Goal: Task Accomplishment & Management: Complete application form

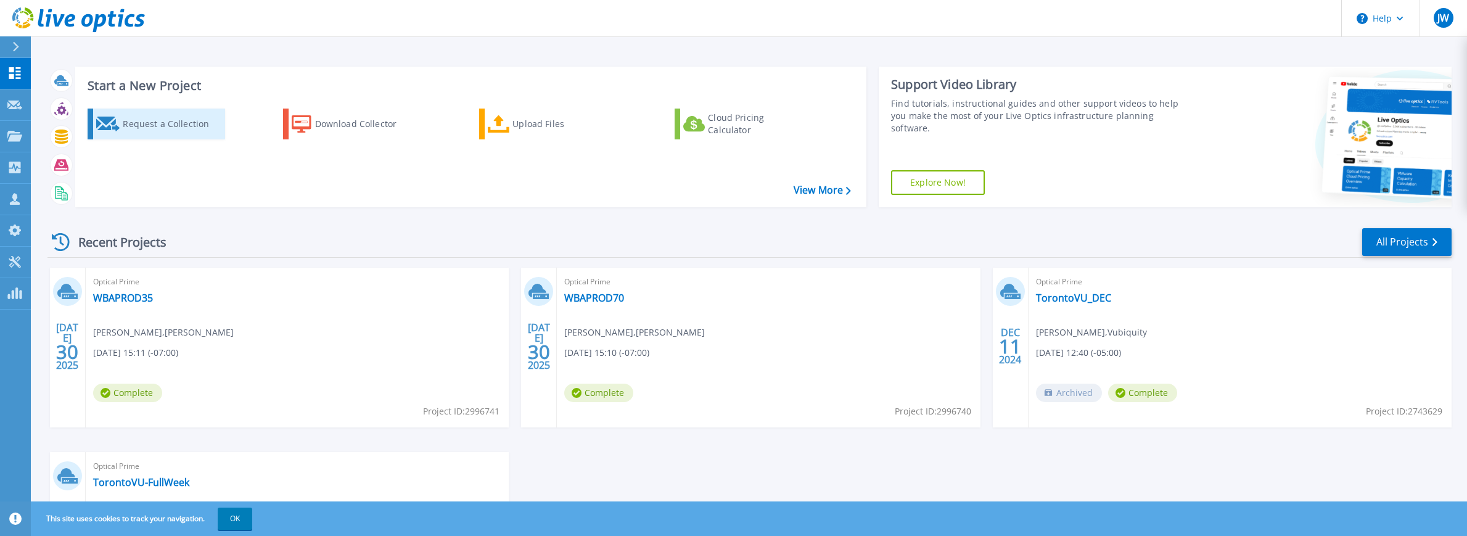
click at [154, 125] on div "Request a Collection" at bounding box center [172, 124] width 99 height 25
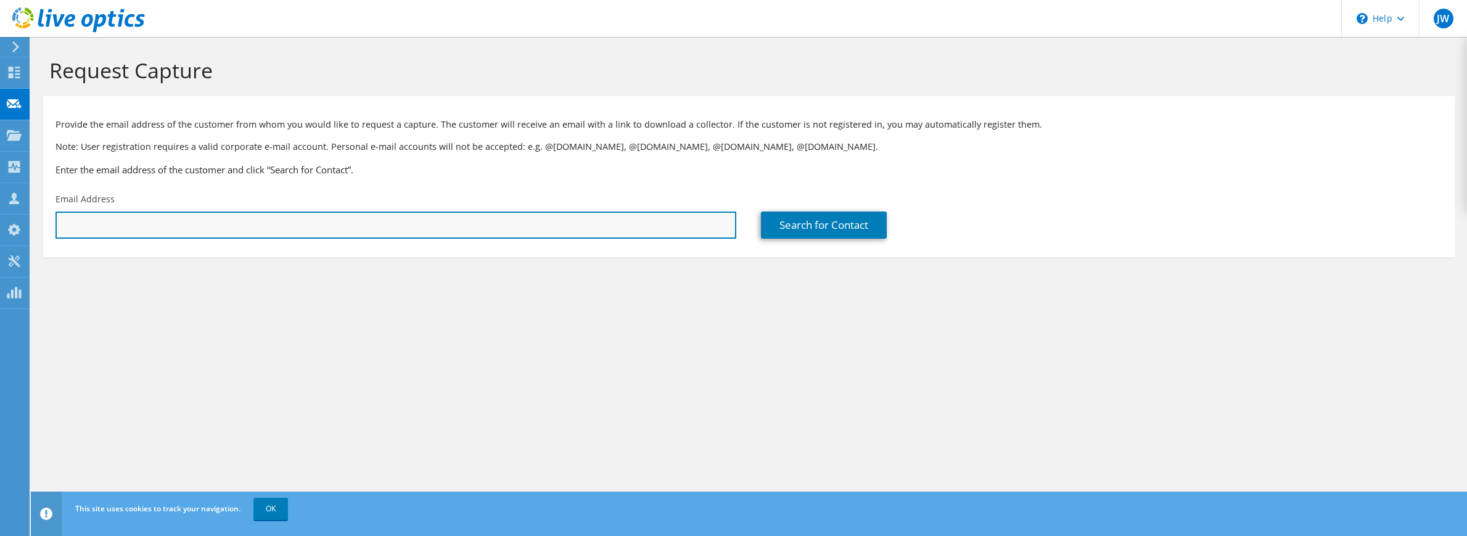
click at [325, 223] on input "text" at bounding box center [396, 225] width 681 height 27
paste input "[EMAIL_ADDRESS][DOMAIN_NAME]"
type input "[EMAIL_ADDRESS][DOMAIN_NAME]"
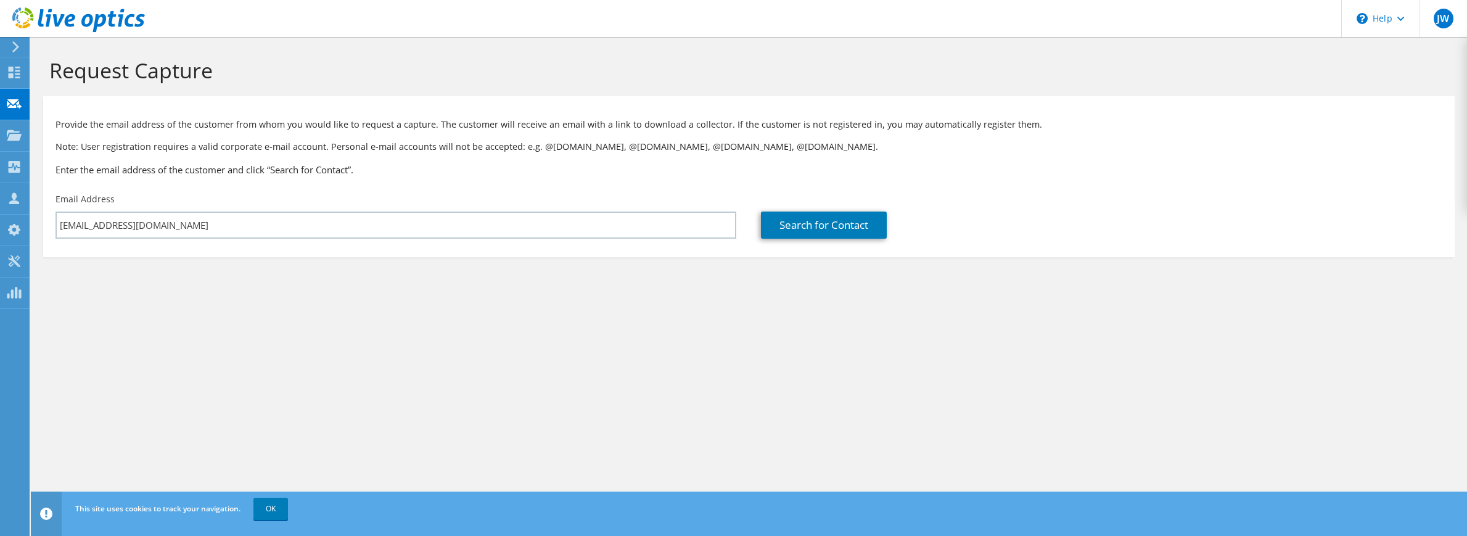
click at [339, 271] on section "Request Capture Provide the email address of the customer from whom you would l…" at bounding box center [749, 178] width 1436 height 282
click at [849, 223] on link "Search for Contact" at bounding box center [824, 225] width 126 height 27
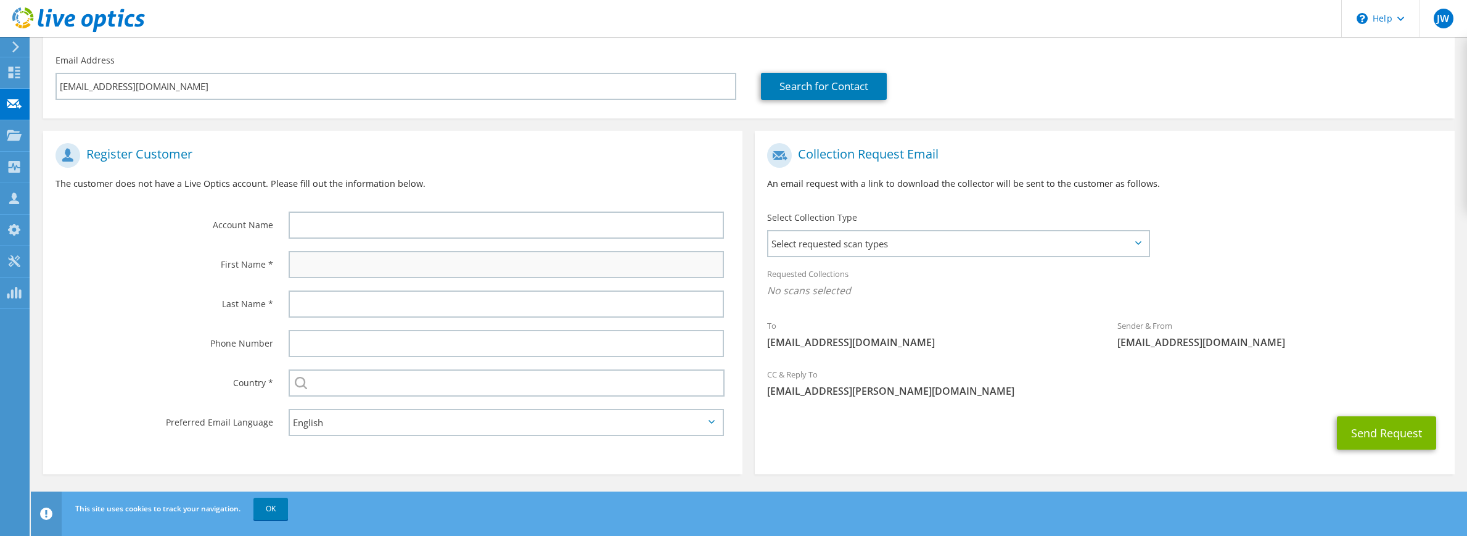
scroll to position [138, 0]
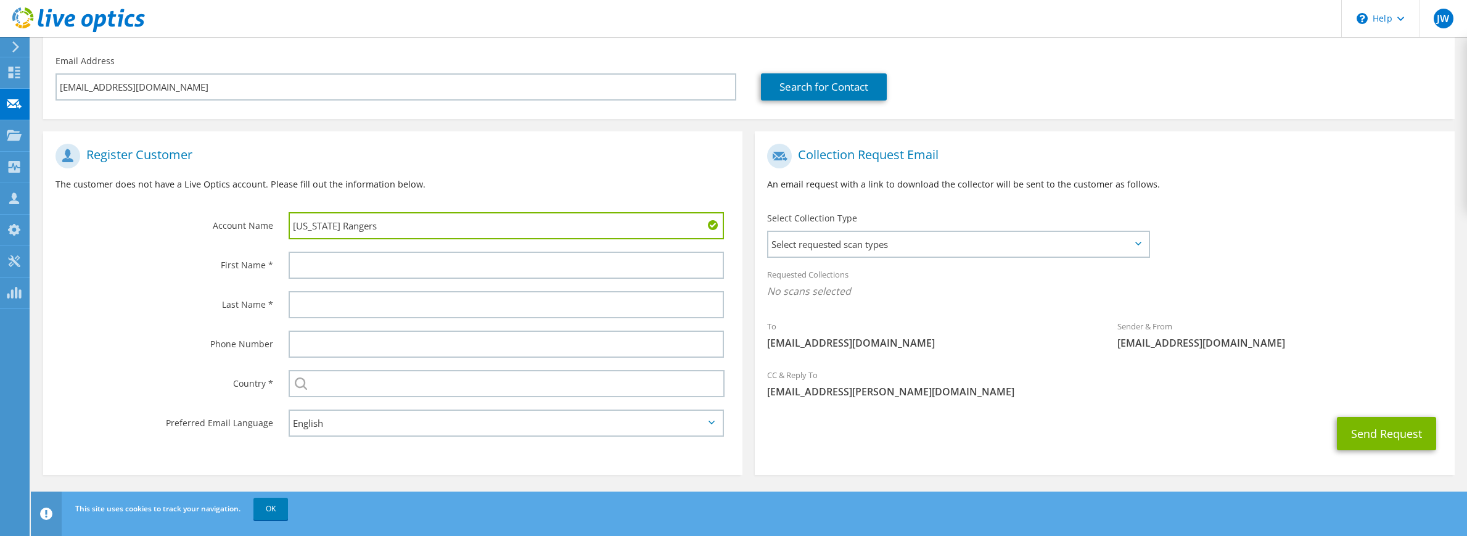
type input "[US_STATE] Rangers"
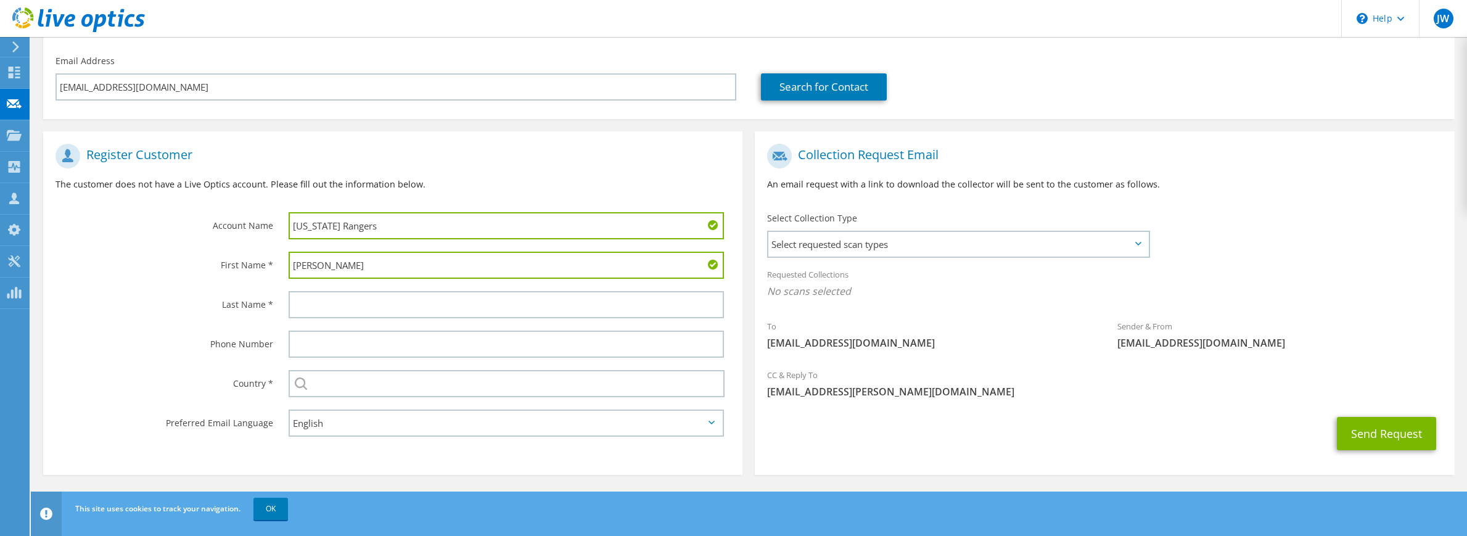
type input "[PERSON_NAME]"
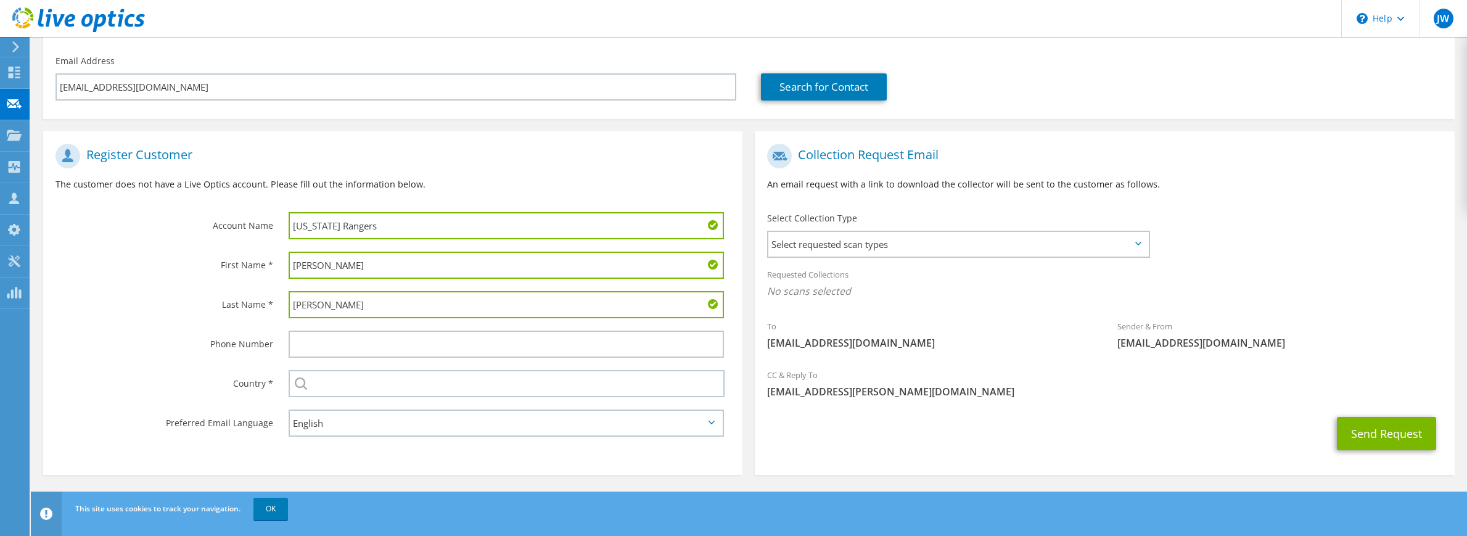
type input "[PERSON_NAME]"
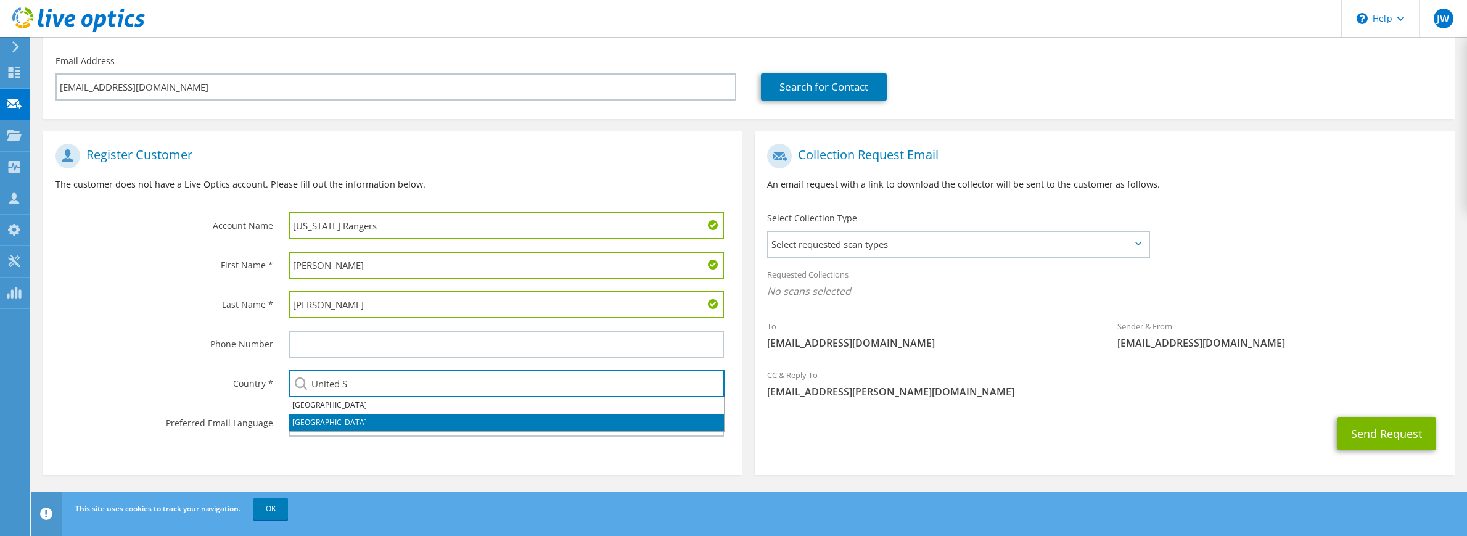
click at [517, 427] on li "[GEOGRAPHIC_DATA]" at bounding box center [506, 422] width 435 height 17
type input "[GEOGRAPHIC_DATA]"
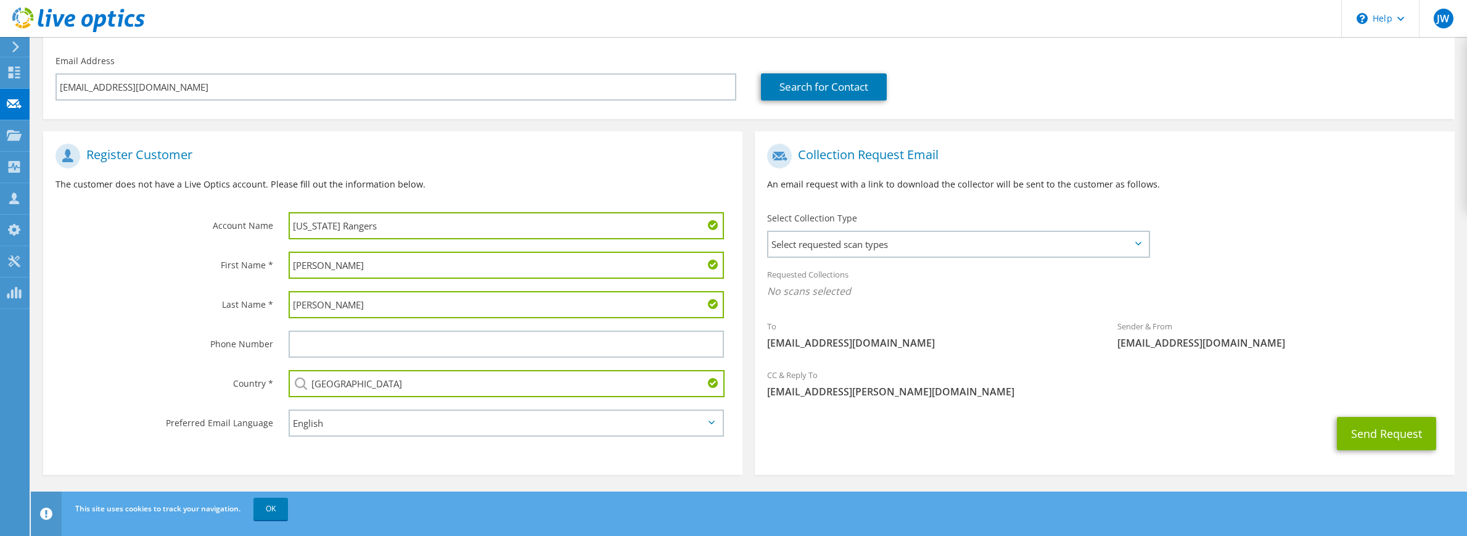
click at [654, 459] on section "Register Customer The customer does not have a Live Optics account. Please fill…" at bounding box center [392, 303] width 699 height 344
click at [845, 235] on span "Select requested scan types" at bounding box center [958, 244] width 380 height 25
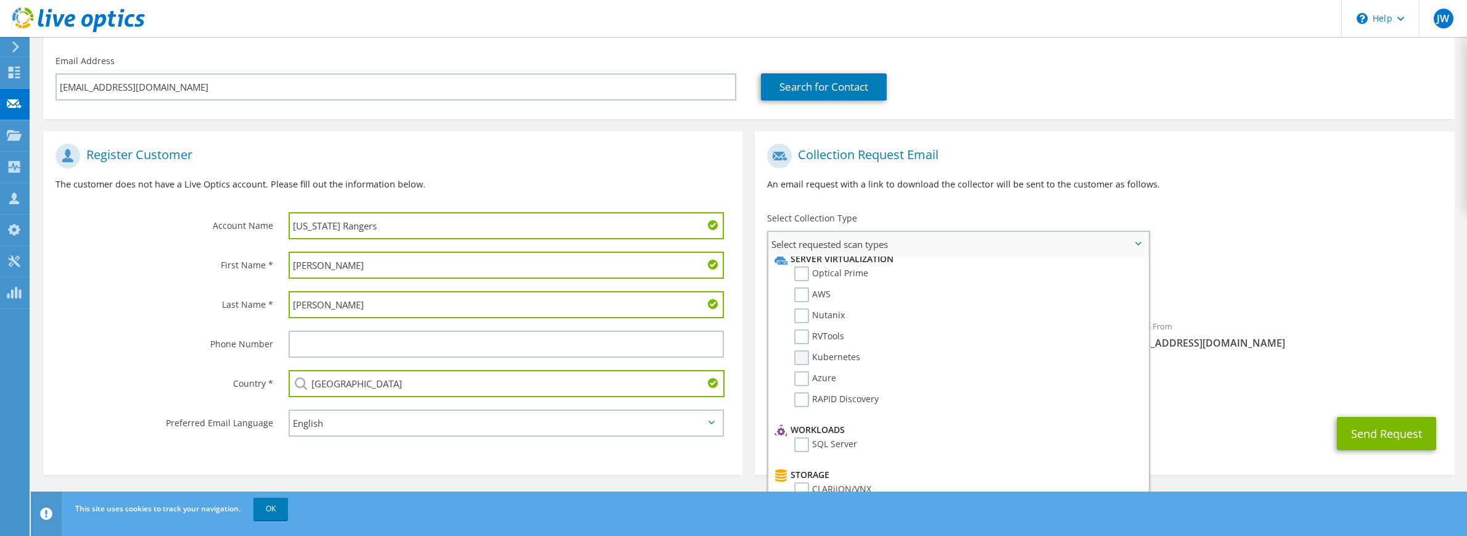
scroll to position [7, 0]
click at [811, 268] on label "Optical Prime" at bounding box center [831, 274] width 74 height 15
click at [0, 0] on input "Optical Prime" at bounding box center [0, 0] width 0 height 0
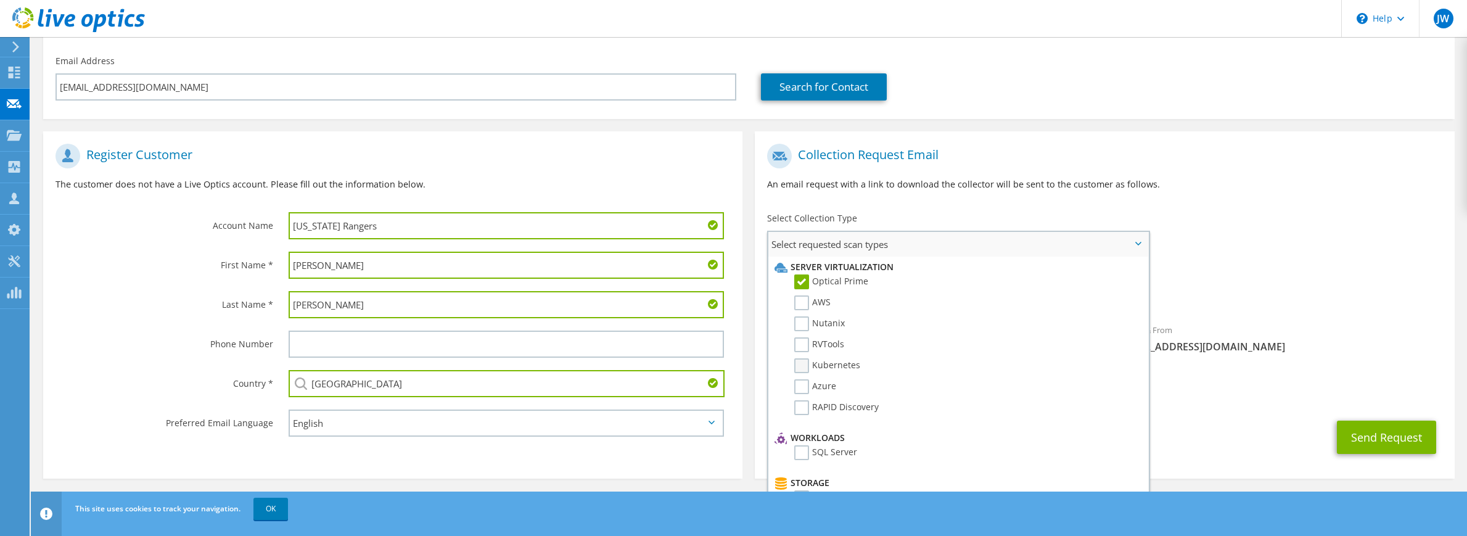
scroll to position [0, 0]
click at [1254, 417] on div "Send Request" at bounding box center [1104, 437] width 699 height 46
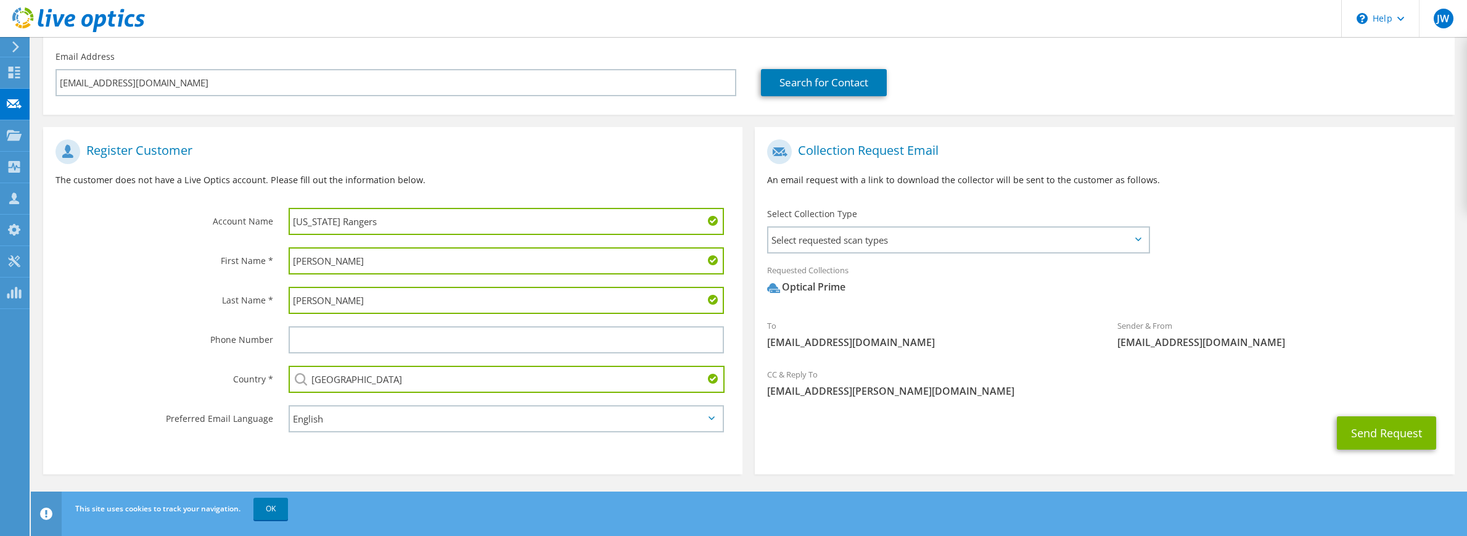
scroll to position [142, 0]
click at [1383, 425] on button "Send Request" at bounding box center [1386, 433] width 99 height 33
